Goal: Transaction & Acquisition: Purchase product/service

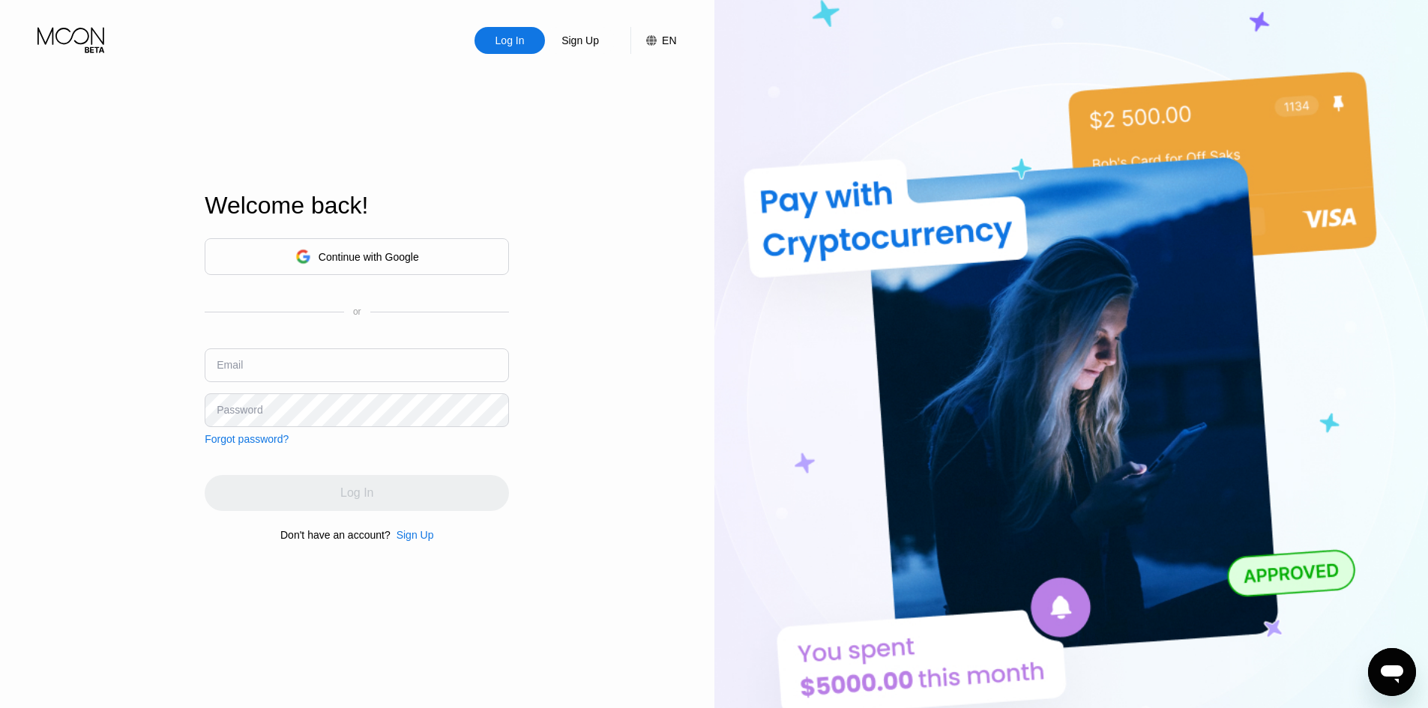
click at [299, 263] on div "Continue with Google" at bounding box center [357, 256] width 124 height 23
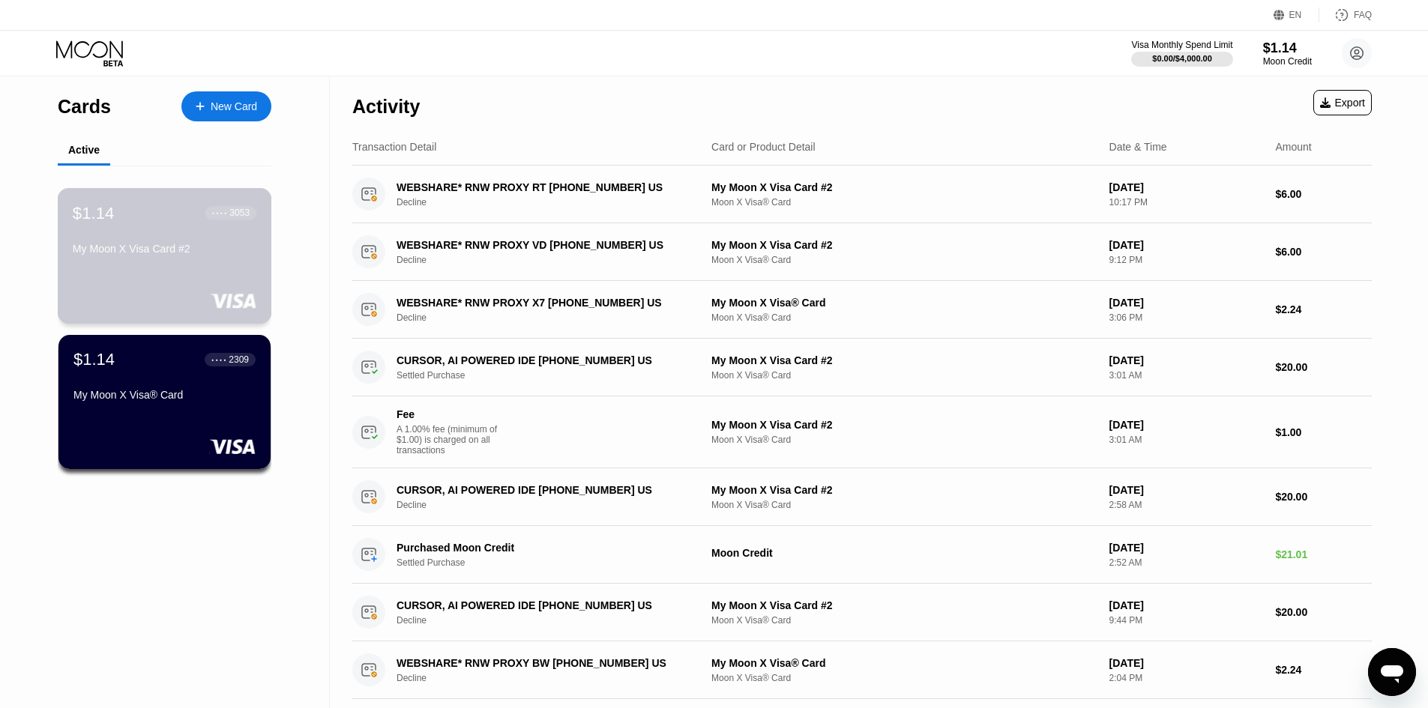
click at [193, 249] on div "My Moon X Visa Card #2" at bounding box center [165, 249] width 184 height 12
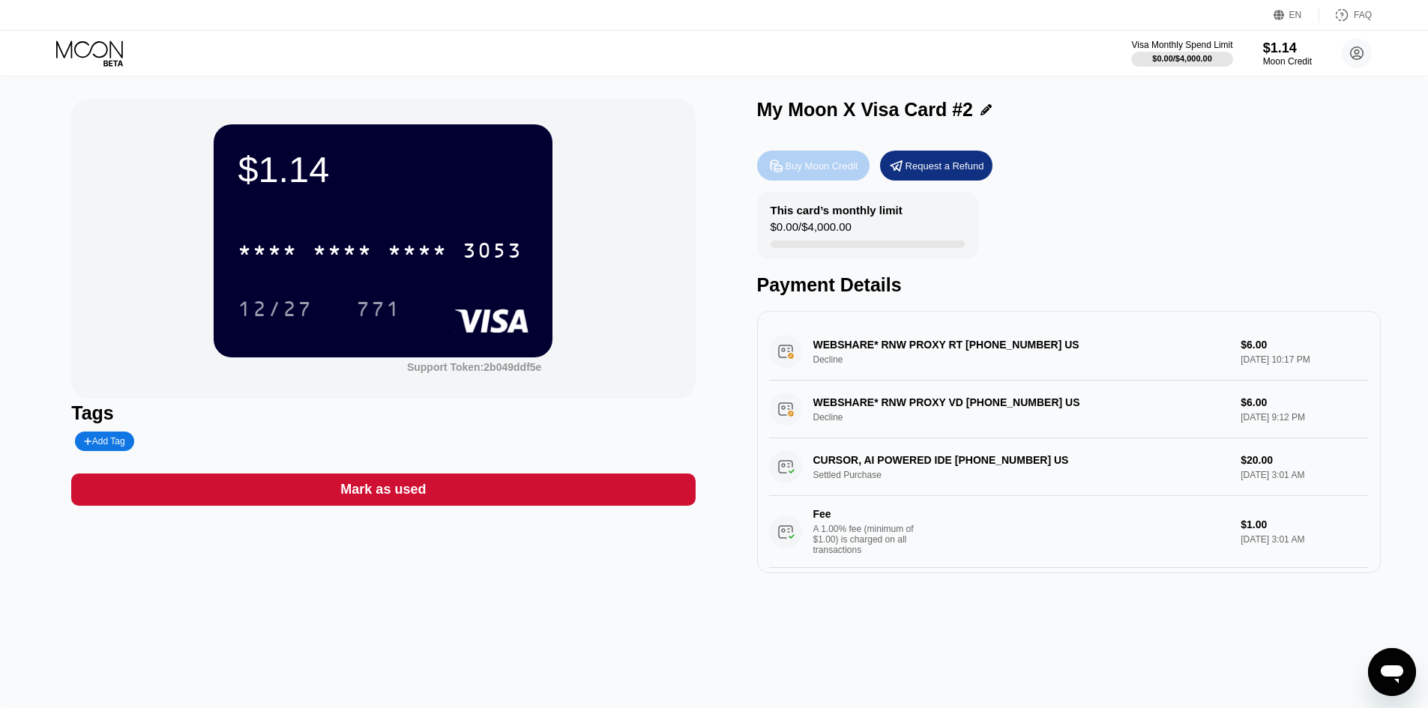
click at [846, 165] on div "Buy Moon Credit" at bounding box center [822, 166] width 73 height 13
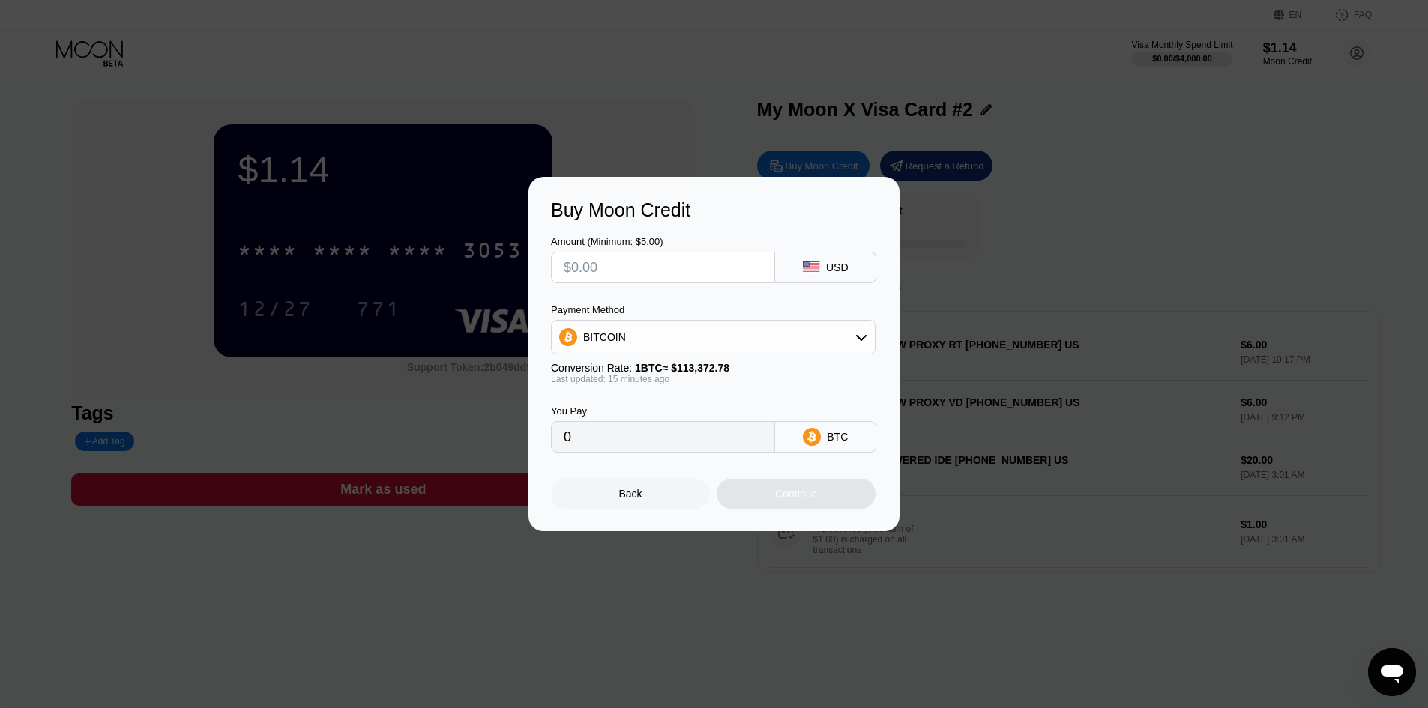
click at [819, 268] on rect at bounding box center [811, 268] width 16 height 12
click at [718, 262] on input "text" at bounding box center [663, 268] width 199 height 30
click at [604, 253] on input "text" at bounding box center [663, 268] width 199 height 30
type input "$8"
type input "0.00007041"
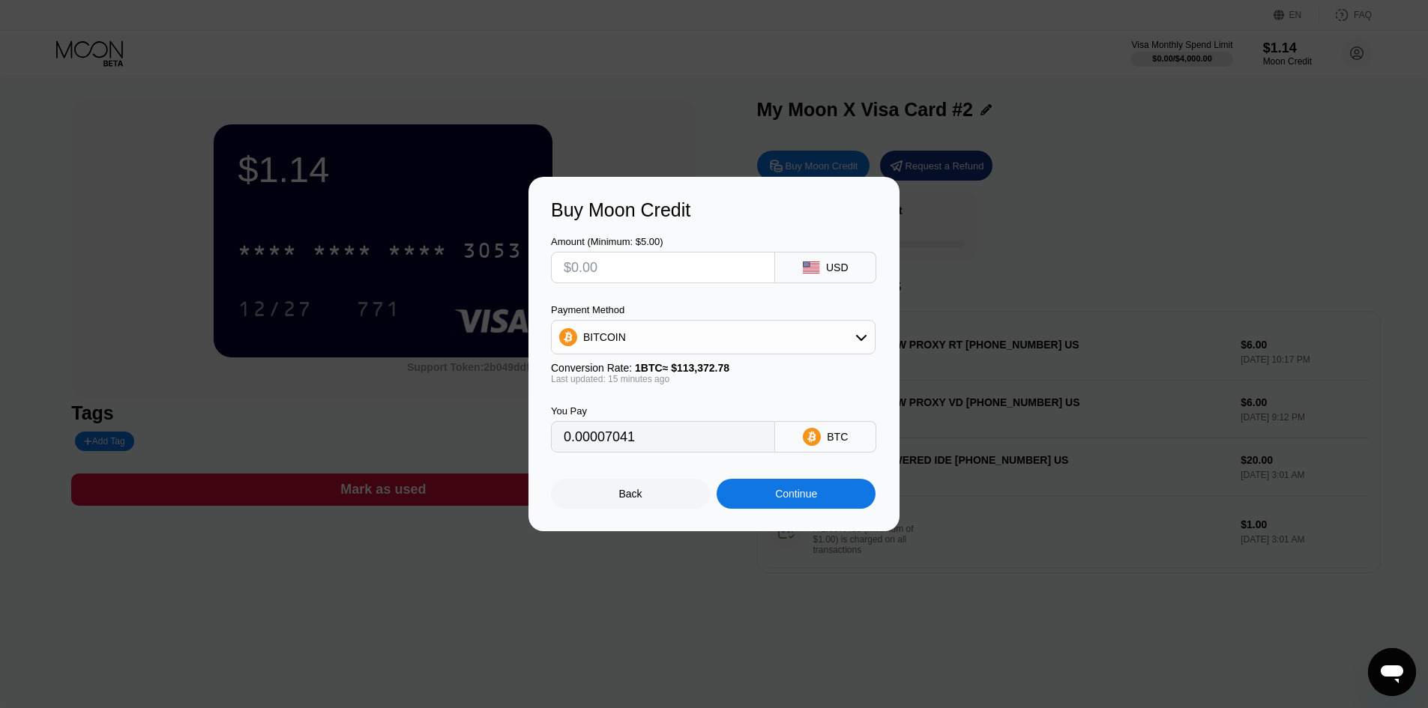
type input "0"
type input "$7"
type input "0.00006161"
type input "$7"
click at [777, 500] on div "Continue" at bounding box center [796, 494] width 42 height 12
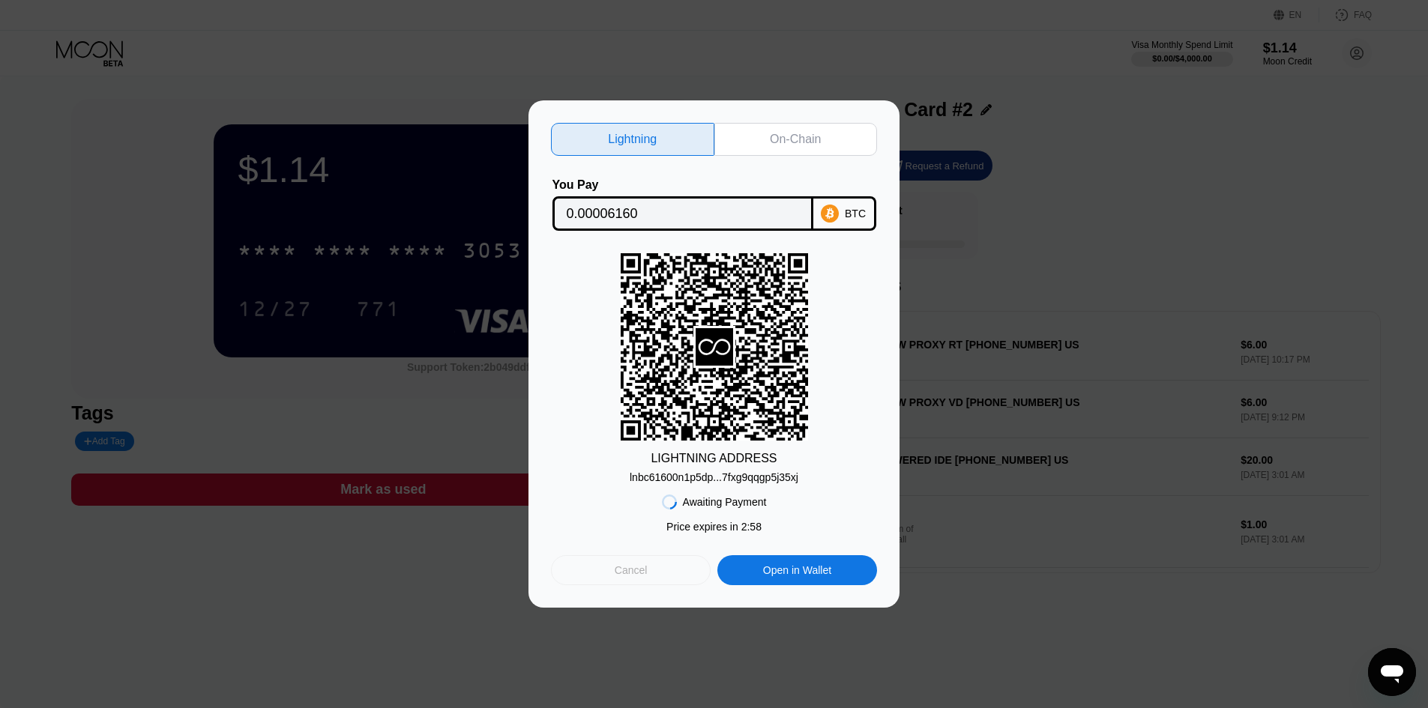
click at [658, 572] on div "Cancel" at bounding box center [631, 571] width 160 height 30
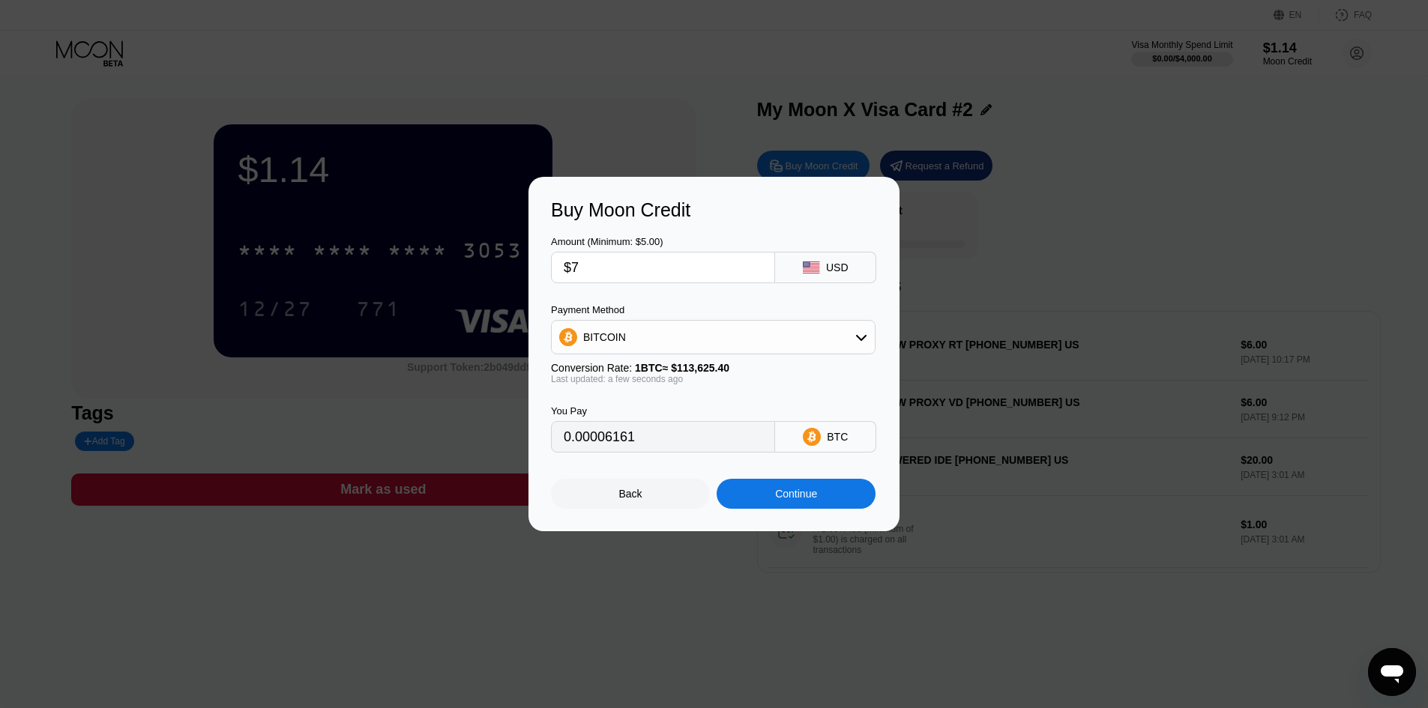
click at [714, 353] on div "BITCOIN" at bounding box center [713, 337] width 325 height 34
click at [717, 348] on div "BITCOIN" at bounding box center [713, 337] width 323 height 30
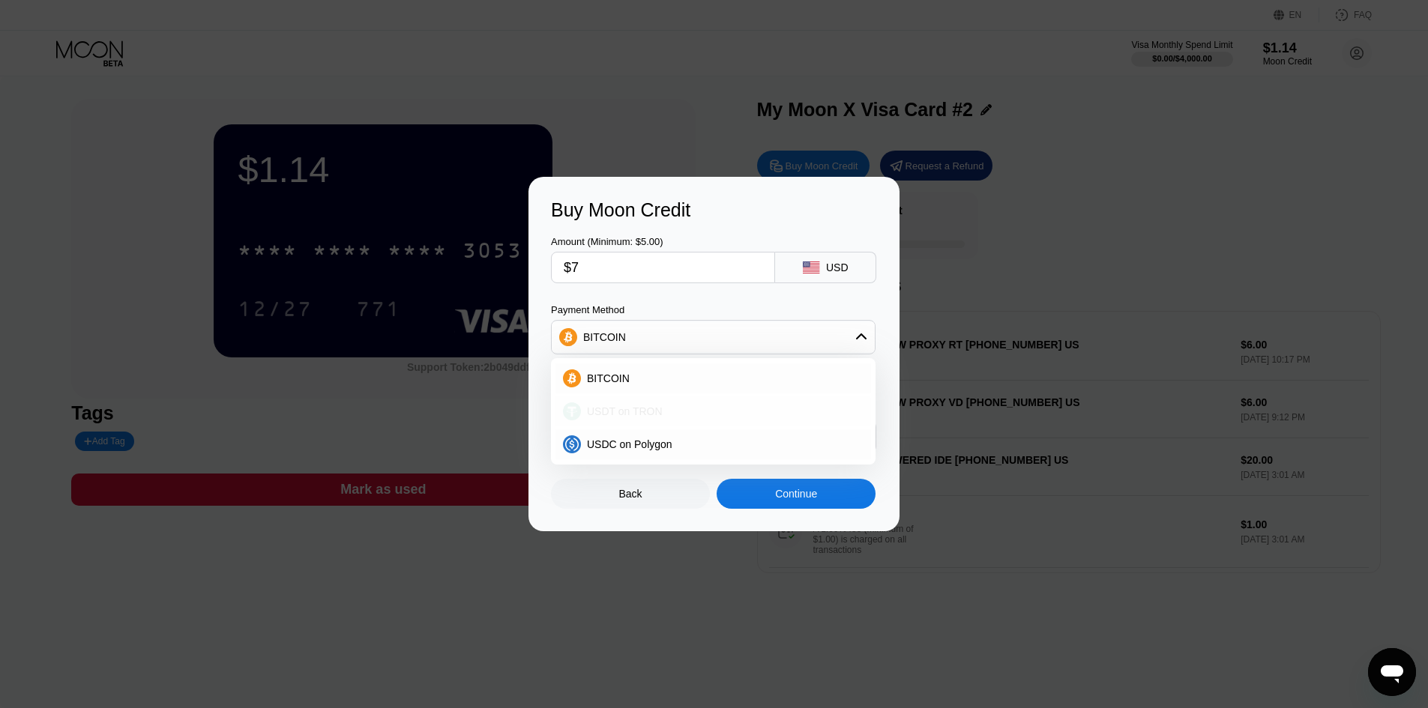
click at [693, 411] on div "USDT on TRON" at bounding box center [722, 412] width 283 height 12
type input "7.07"
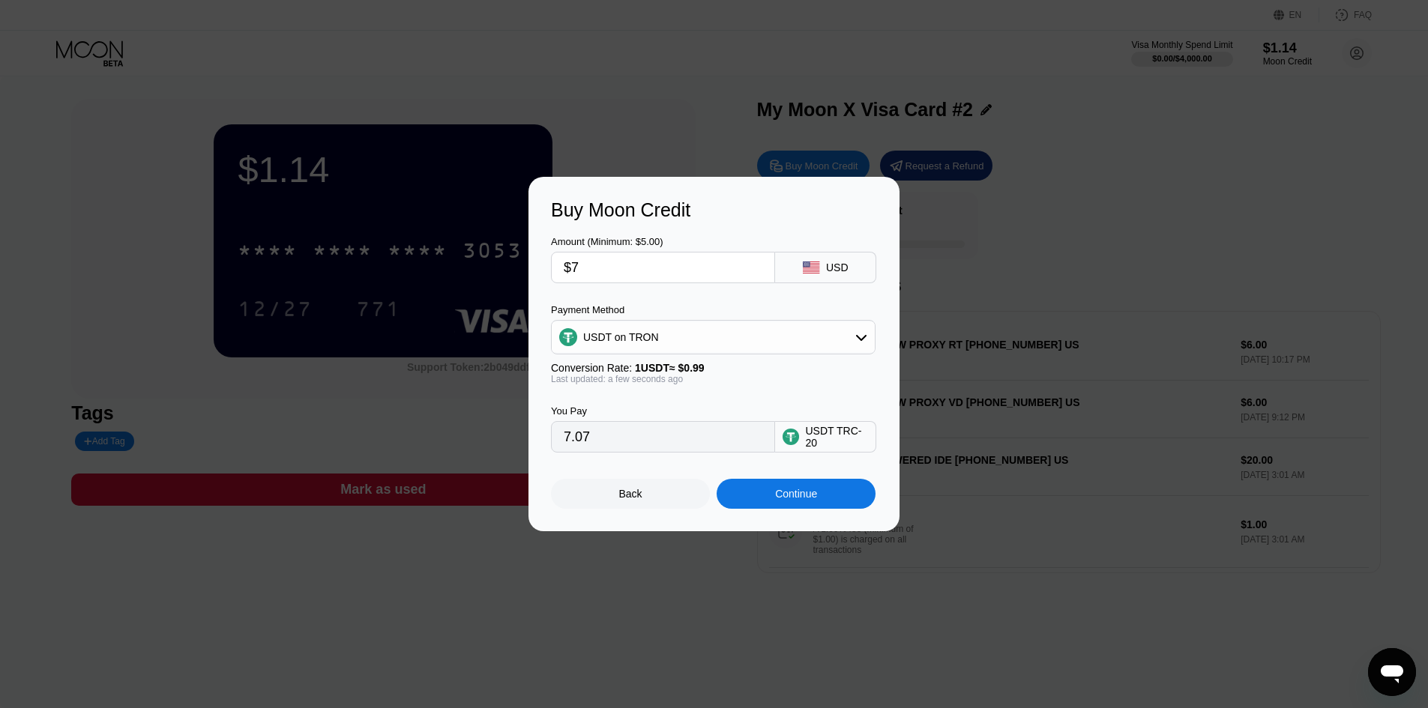
click at [783, 496] on div "Continue" at bounding box center [796, 494] width 42 height 12
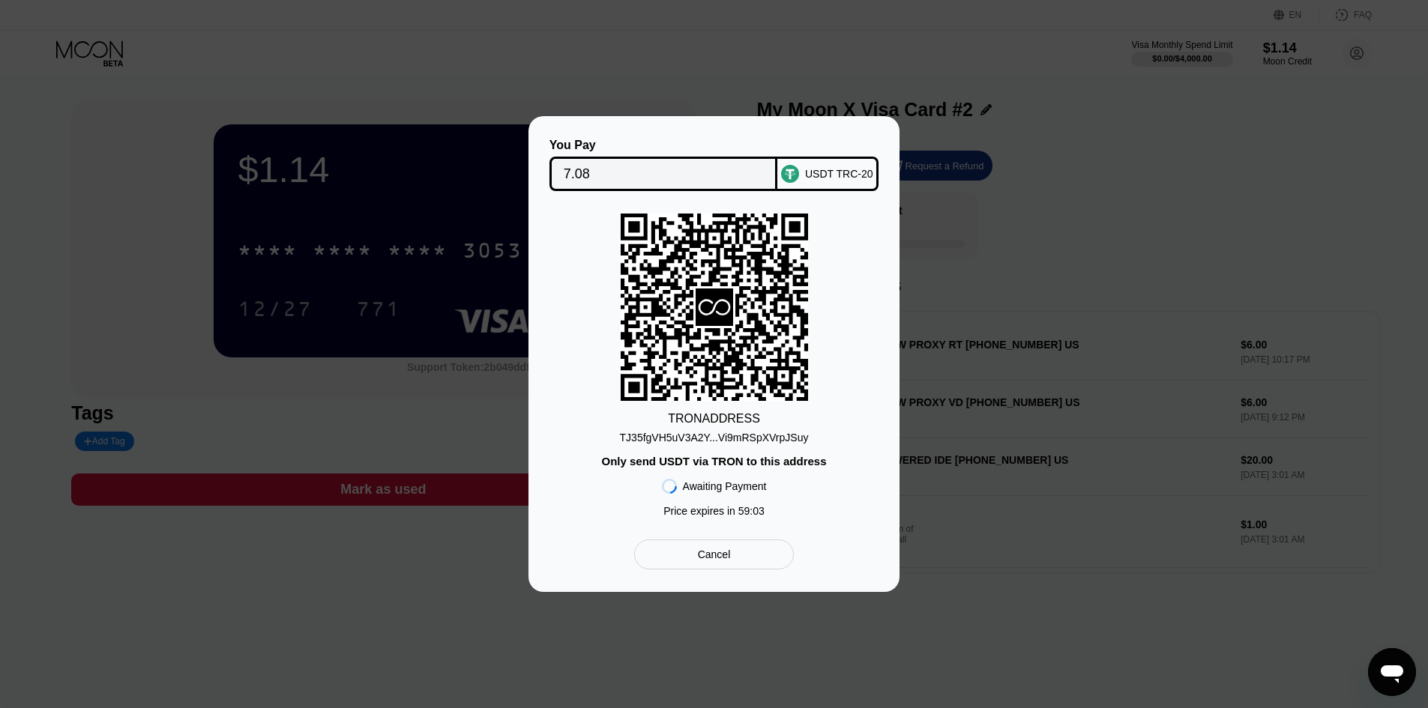
click at [723, 432] on div "TJ35fgVH5uV3A2Y...Vi9mRSpXVrpJSuy" at bounding box center [714, 438] width 189 height 12
click at [993, 377] on div "You Pay 7.08 USDT TRC-20 TRON ADDRESS TJ35fgVH5uV3A2Y...Vi9mRSpXVrpJSuy Only se…" at bounding box center [714, 354] width 1428 height 476
click at [504, 231] on div "You Pay 7.08 USDT TRC-20 TRON ADDRESS TJ35fgVH5uV3A2Y...Vi9mRSpXVrpJSuy Only se…" at bounding box center [714, 354] width 1428 height 476
drag, startPoint x: 473, startPoint y: 258, endPoint x: 562, endPoint y: 462, distance: 222.6
click at [472, 265] on div "You Pay 7.08 USDT TRC-20 TRON ADDRESS TJ35fgVH5uV3A2Y...Vi9mRSpXVrpJSuy Only se…" at bounding box center [714, 354] width 1428 height 476
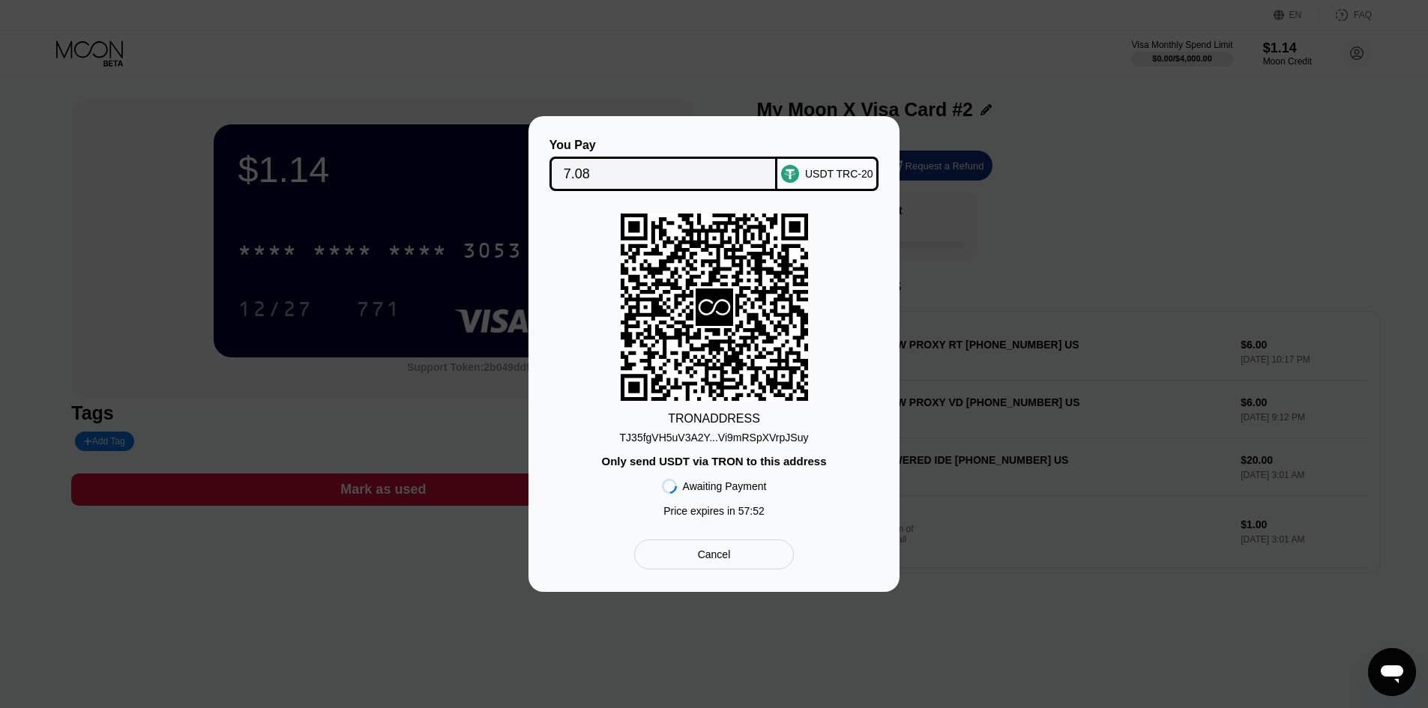
drag, startPoint x: 652, startPoint y: 536, endPoint x: 655, endPoint y: 560, distance: 24.1
click at [653, 537] on div "You Pay 7.08 USDT TRC-20 TRON ADDRESS TJ35fgVH5uV3A2Y...Vi9mRSpXVrpJSuy Only se…" at bounding box center [714, 354] width 326 height 431
click at [654, 560] on div "Cancel" at bounding box center [714, 555] width 160 height 30
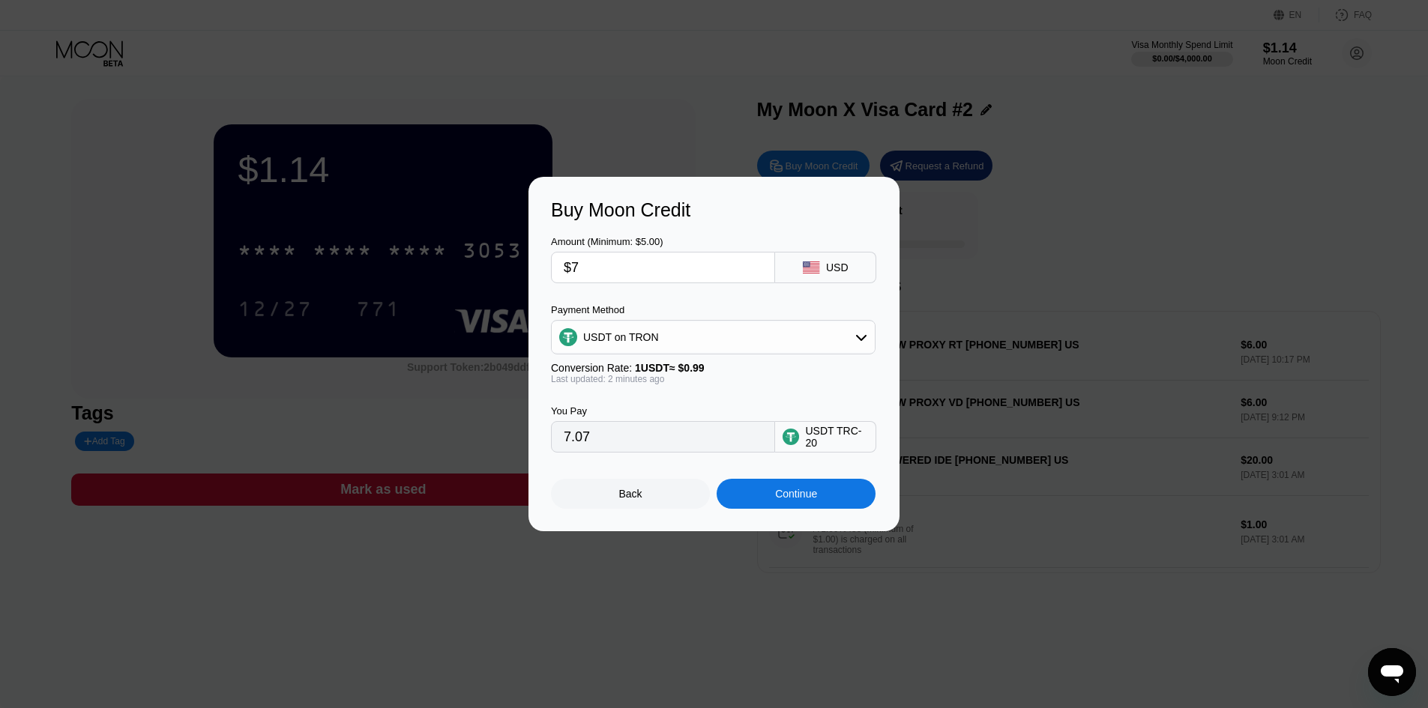
drag, startPoint x: 672, startPoint y: 265, endPoint x: 472, endPoint y: 266, distance: 200.2
click at [472, 266] on div "Buy Moon Credit Amount (Minimum: $5.00) $7 USD Payment Method USDT on TRON Conv…" at bounding box center [714, 354] width 1428 height 355
type input "$1"
type input "1.01"
type input "$10"
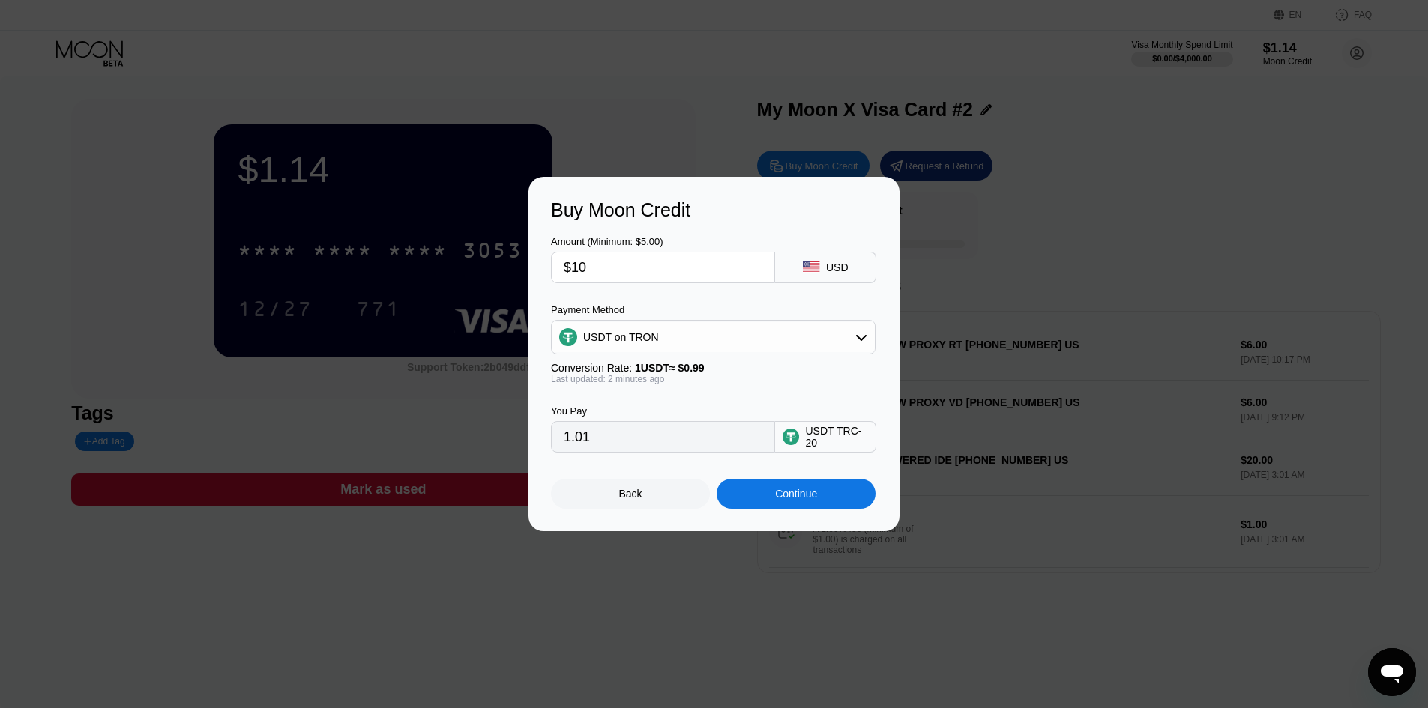
type input "10.10"
type input "$10"
click at [819, 505] on div "Continue" at bounding box center [796, 494] width 159 height 30
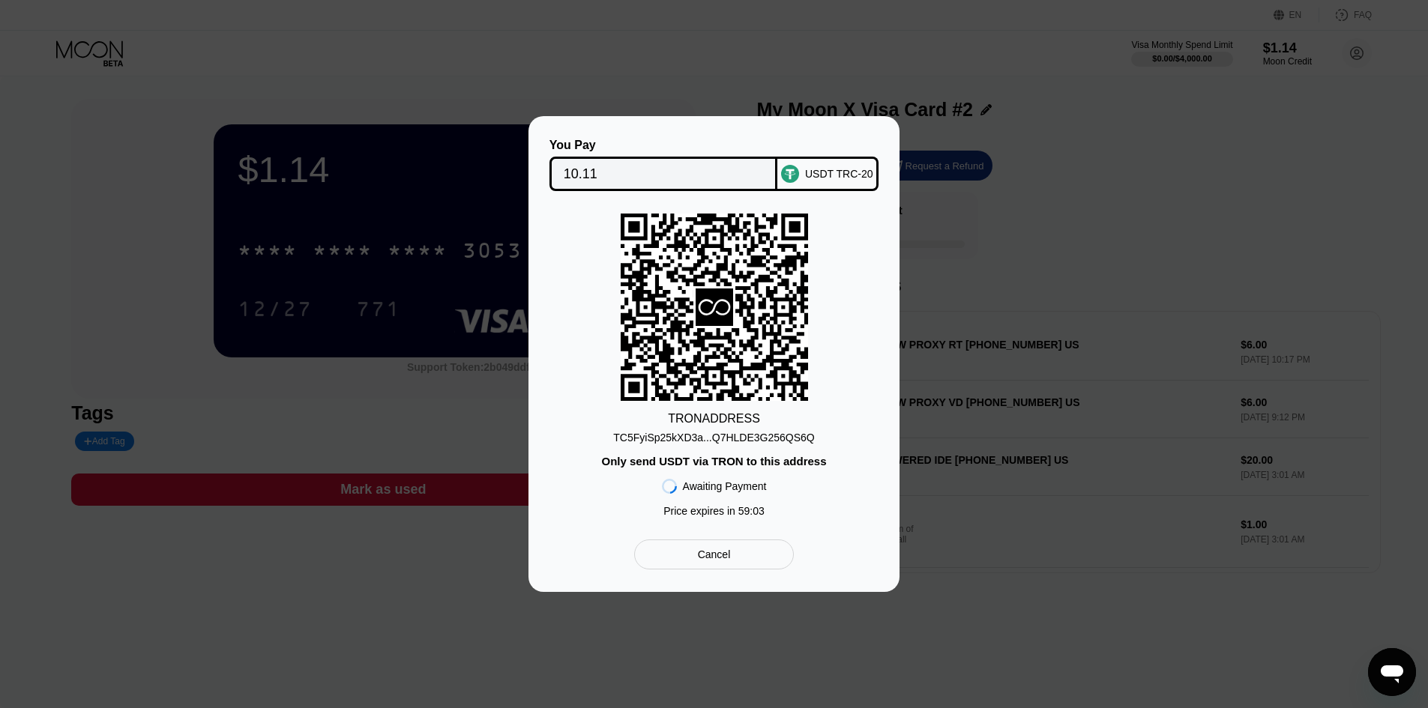
click at [738, 439] on div "TC5FyiSp25kXD3a...Q7HLDE3G256QS6Q" at bounding box center [713, 438] width 201 height 12
click at [696, 565] on div "Cancel" at bounding box center [714, 555] width 160 height 30
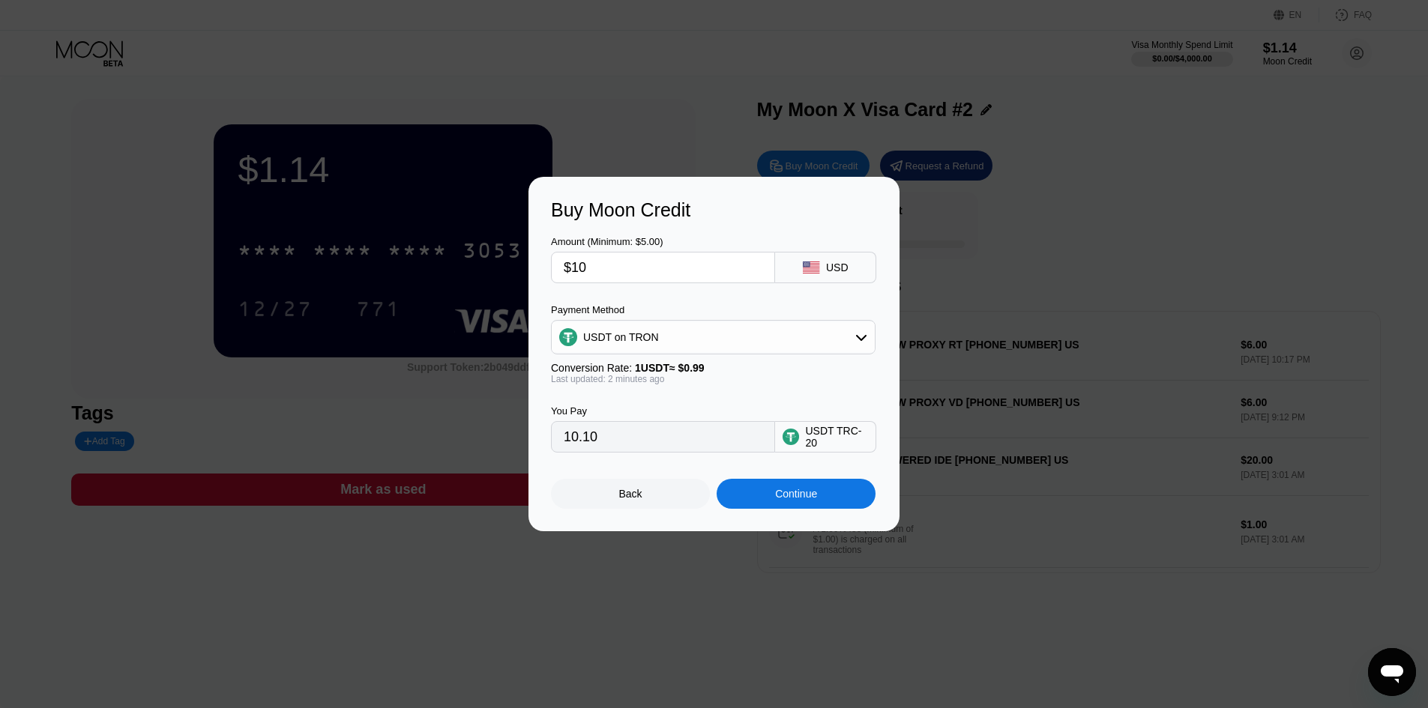
click at [499, 399] on div "Buy Moon Credit Amount (Minimum: $5.00) $10 USD Payment Method USDT on TRON Con…" at bounding box center [714, 354] width 1428 height 355
drag, startPoint x: 672, startPoint y: 259, endPoint x: 391, endPoint y: 259, distance: 281.9
click at [391, 259] on div "Buy Moon Credit Amount (Minimum: $5.00) $10 USD Payment Method USDT on TRON Con…" at bounding box center [714, 354] width 1428 height 355
type input "$7"
type input "7.07"
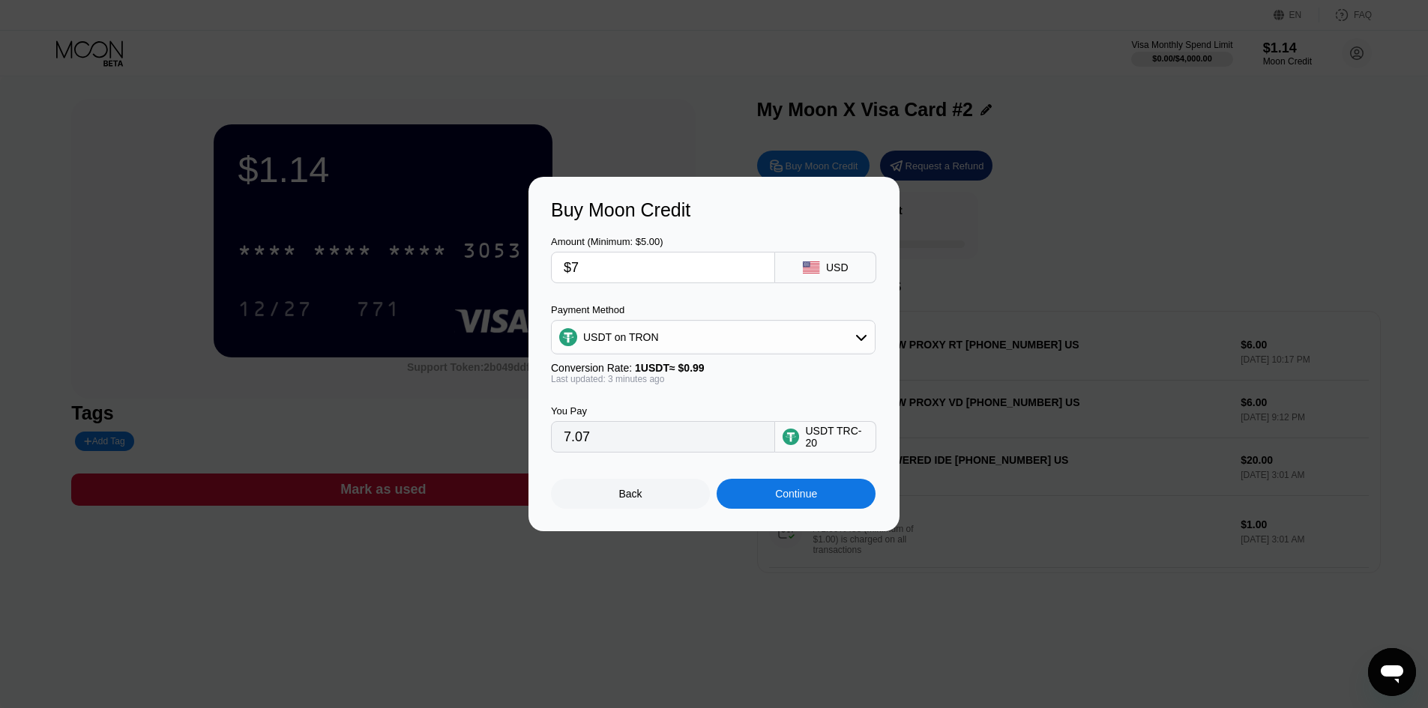
type input "$7"
click at [790, 507] on div "Continue" at bounding box center [796, 494] width 159 height 30
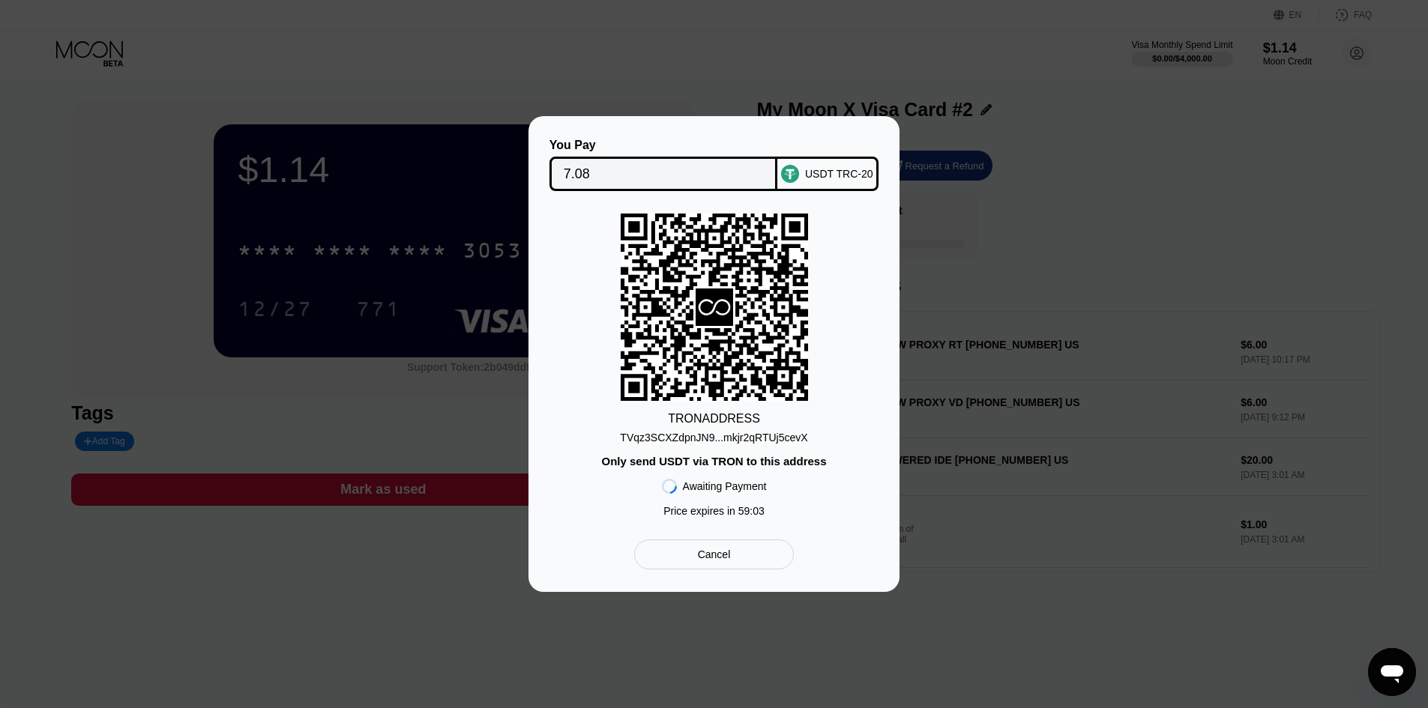
click at [735, 433] on div "TVqz3SCXZdpnJN9...mkjr2qRTUj5cevX" at bounding box center [713, 438] width 187 height 12
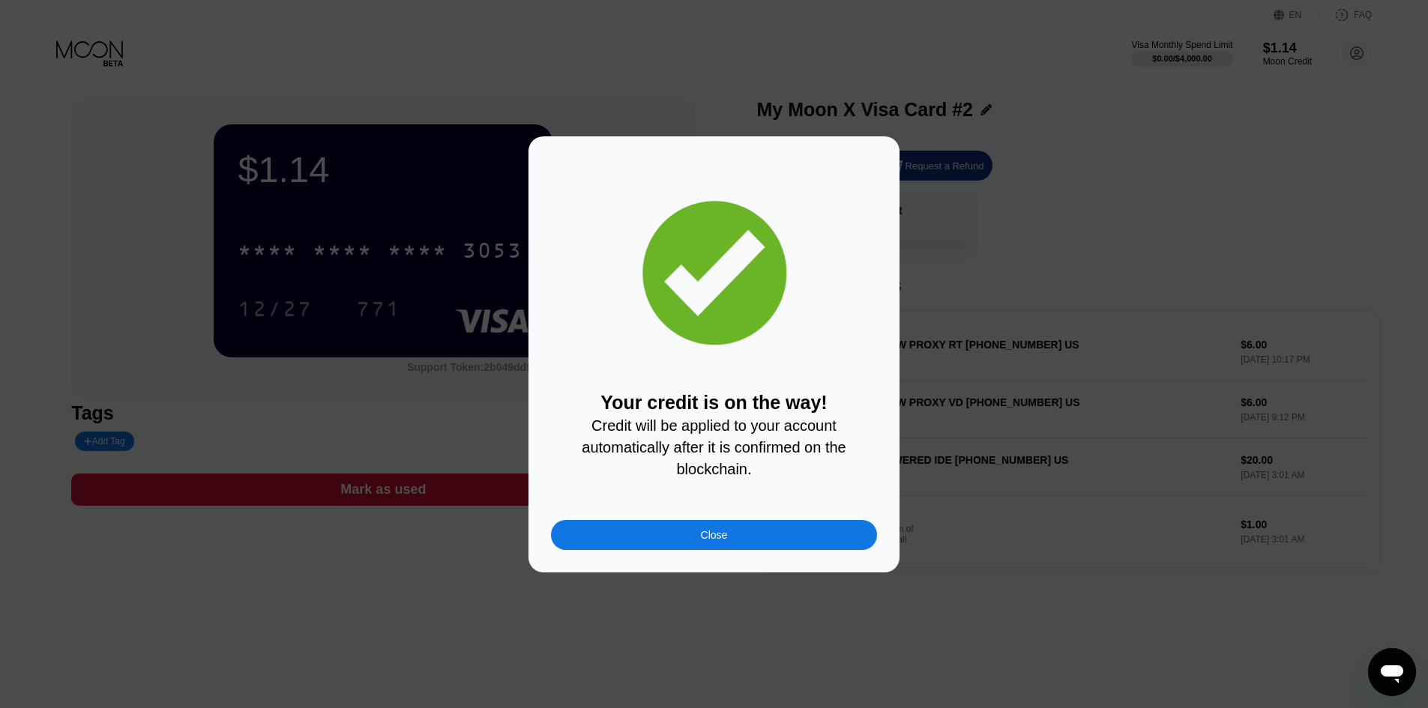
click at [766, 541] on div "Close" at bounding box center [714, 535] width 326 height 30
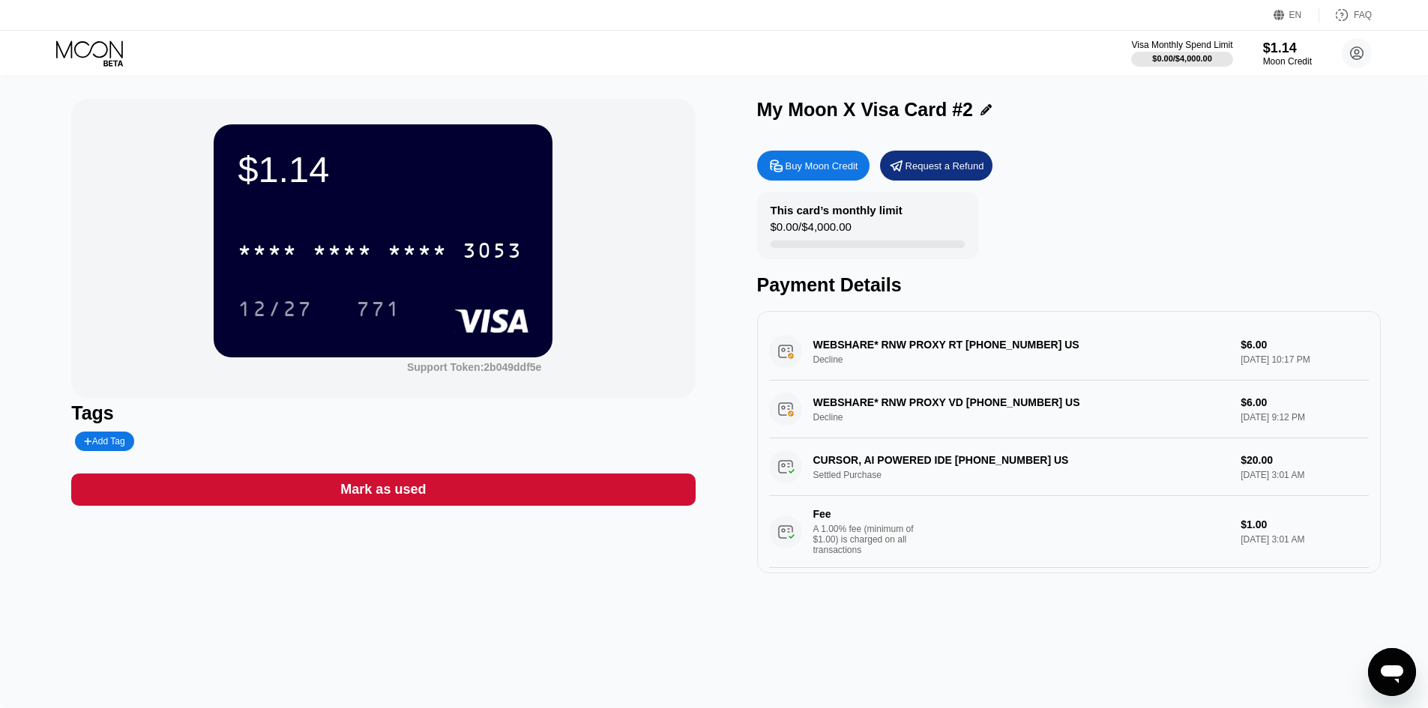
click at [1038, 284] on div "Payment Details" at bounding box center [1069, 285] width 624 height 22
drag, startPoint x: 337, startPoint y: 157, endPoint x: 215, endPoint y: 157, distance: 122.2
click at [215, 157] on div "$8.15 * * * * * * * * * * * * 3053 12/27 771" at bounding box center [383, 240] width 339 height 232
click at [483, 184] on div "$8.15" at bounding box center [383, 169] width 291 height 42
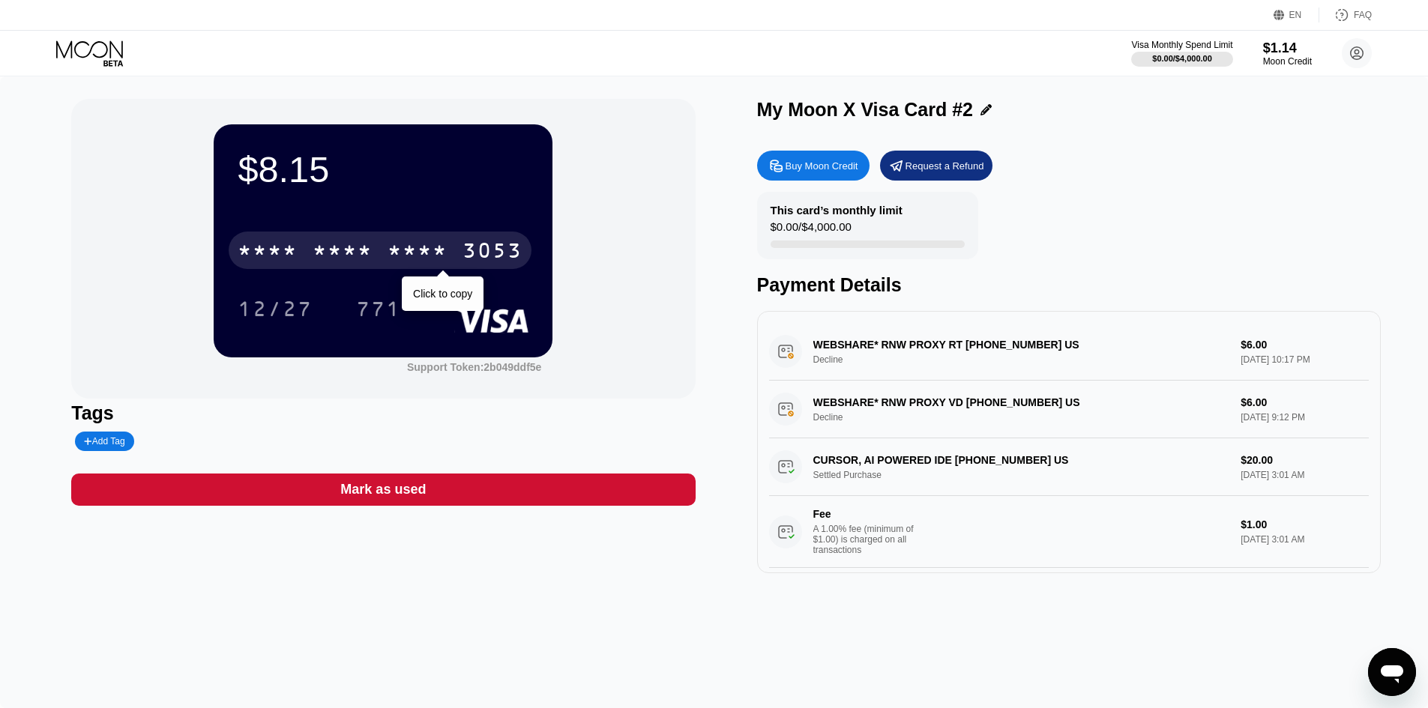
click at [455, 250] on div "* * * * * * * * * * * * 3053" at bounding box center [380, 250] width 303 height 37
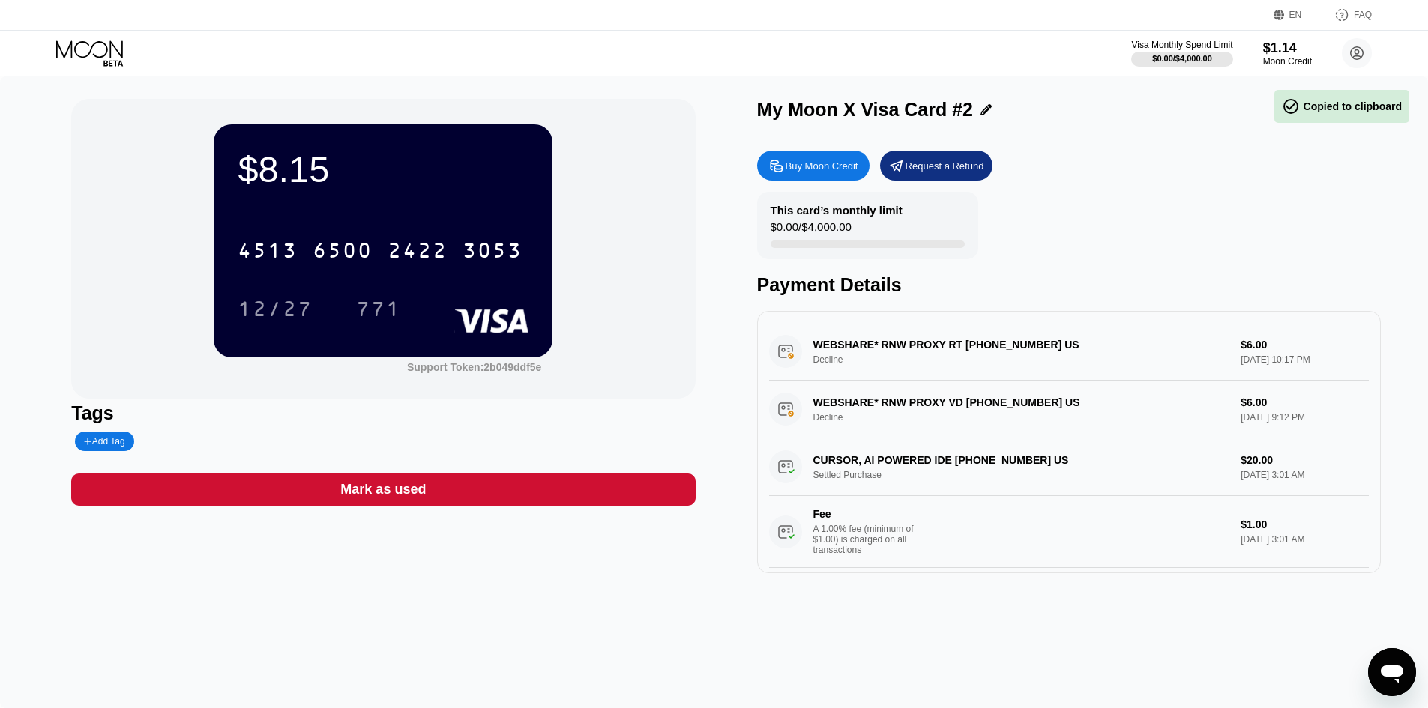
drag, startPoint x: 970, startPoint y: 295, endPoint x: 960, endPoint y: 102, distance: 192.9
click at [970, 294] on div "Payment Details" at bounding box center [1069, 285] width 624 height 22
